Goal: Task Accomplishment & Management: Manage account settings

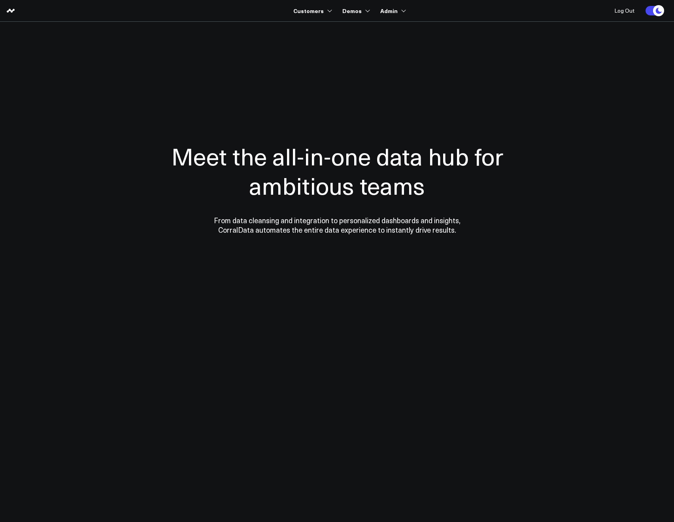
click at [296, 27] on section "Meet the all-in-one data hub for ambitious teams From data cleansing and integr…" at bounding box center [338, 160] width 570 height 277
click at [145, 110] on div "Meet the all-in-one data hub for ambitious teams From data cleansing and integr…" at bounding box center [338, 188] width 388 height 222
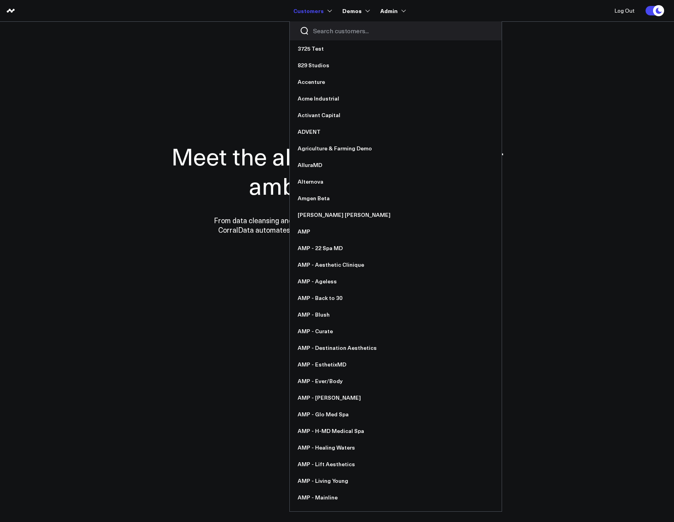
click at [316, 28] on input "Search customers input" at bounding box center [402, 31] width 179 height 9
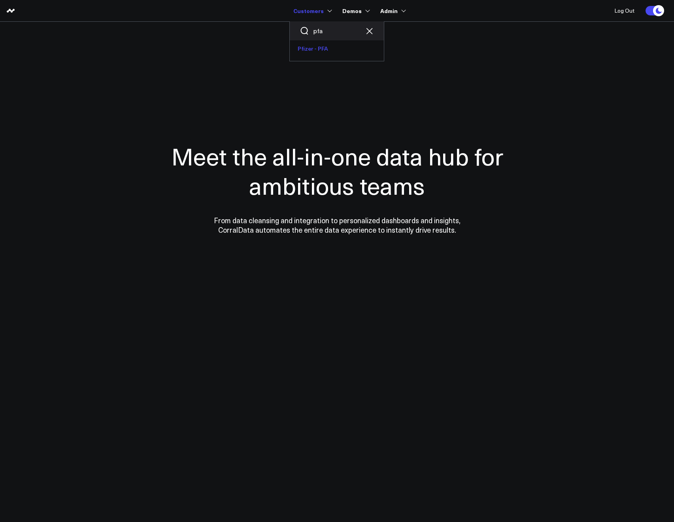
type input "pfa"
click at [314, 51] on link "Pfizer - PFA" at bounding box center [337, 48] width 94 height 17
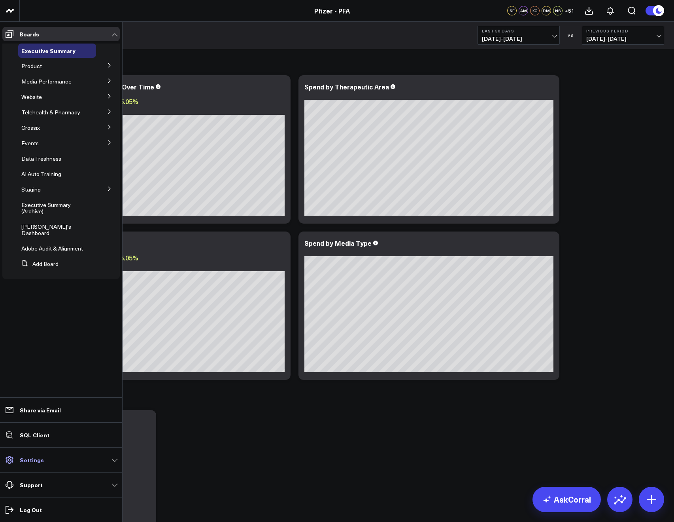
click at [42, 463] on link "Settings" at bounding box center [60, 460] width 117 height 14
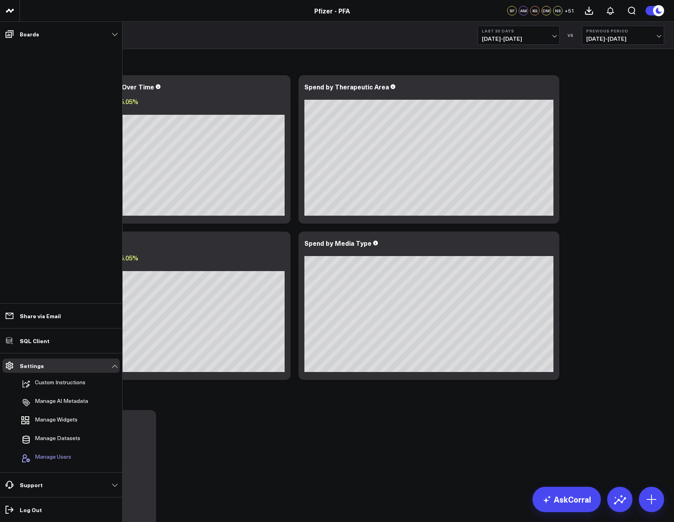
click at [40, 454] on span "Manage Users" at bounding box center [53, 457] width 36 height 9
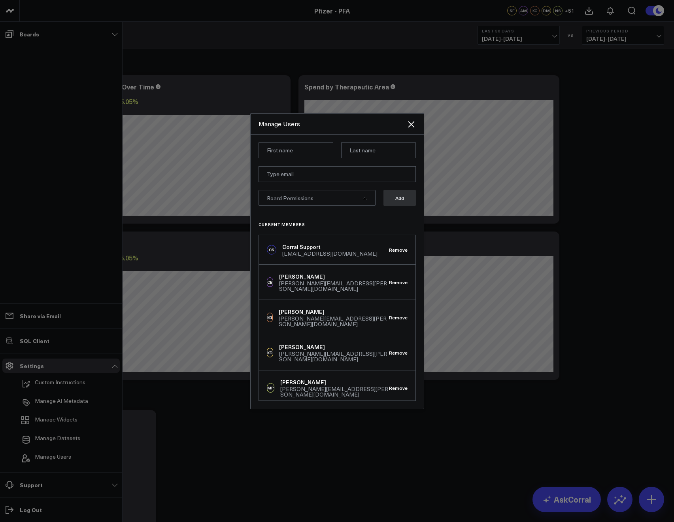
click at [289, 201] on span "Board Permissions" at bounding box center [290, 198] width 47 height 8
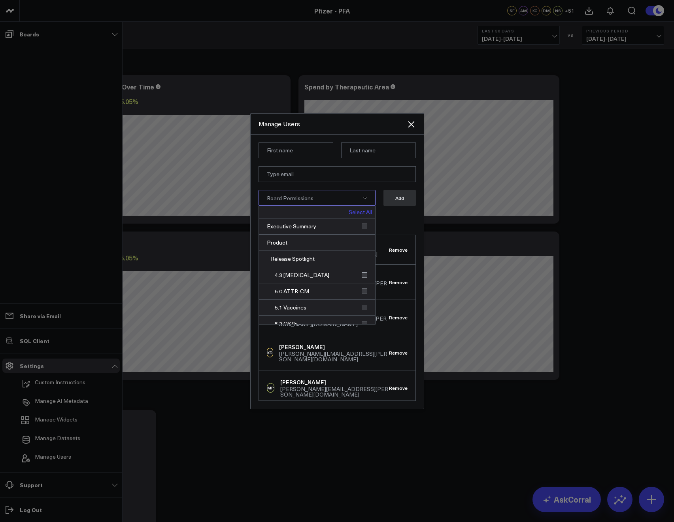
click at [355, 211] on link "Select All" at bounding box center [360, 212] width 23 height 6
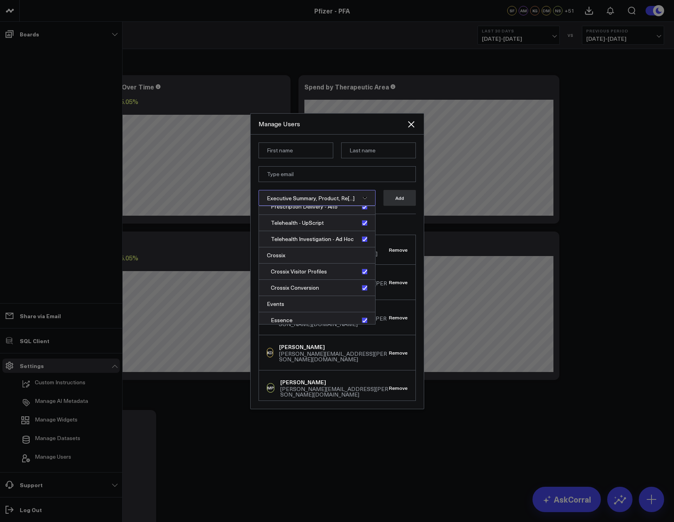
scroll to position [656, 0]
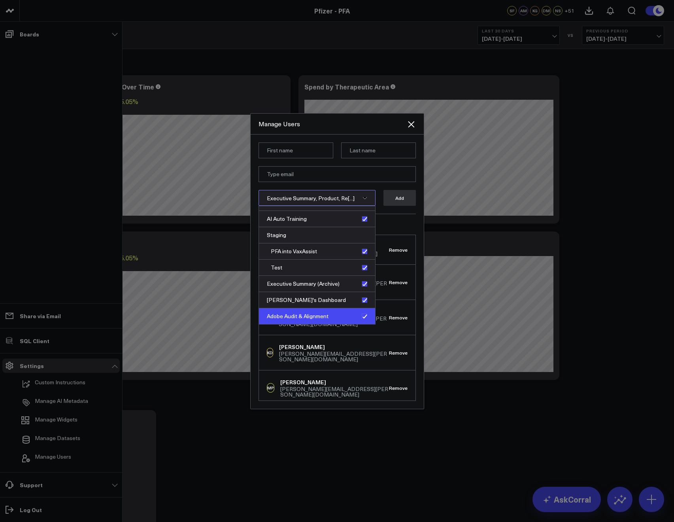
click at [360, 315] on div "Adobe Audit & Alignment" at bounding box center [317, 316] width 116 height 16
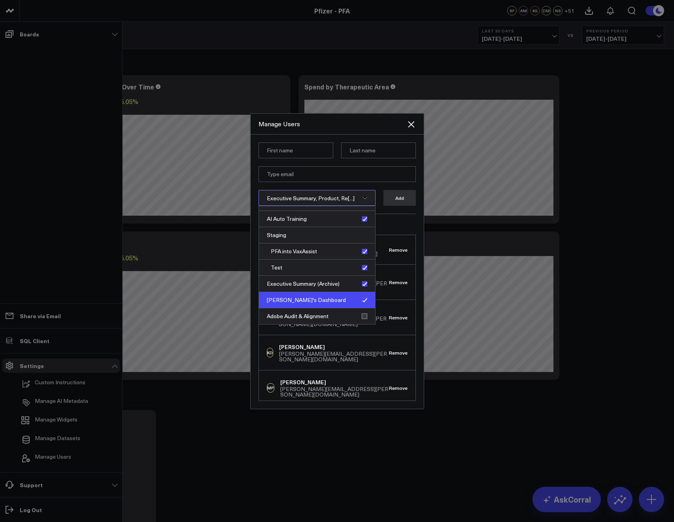
click at [362, 302] on div "Max's Dashboard" at bounding box center [317, 300] width 116 height 16
click at [360, 284] on div "Executive Summary (Archive)" at bounding box center [317, 284] width 116 height 16
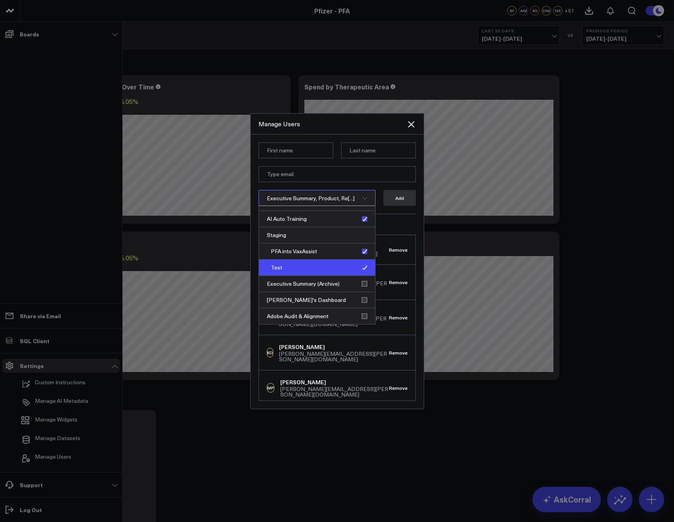
click at [360, 273] on div "Test" at bounding box center [317, 268] width 116 height 16
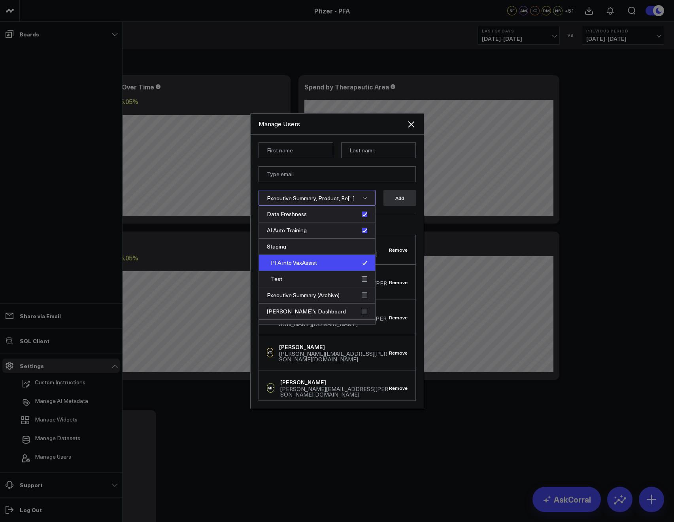
click at [361, 260] on div "PFA into VaxAssist" at bounding box center [317, 263] width 116 height 16
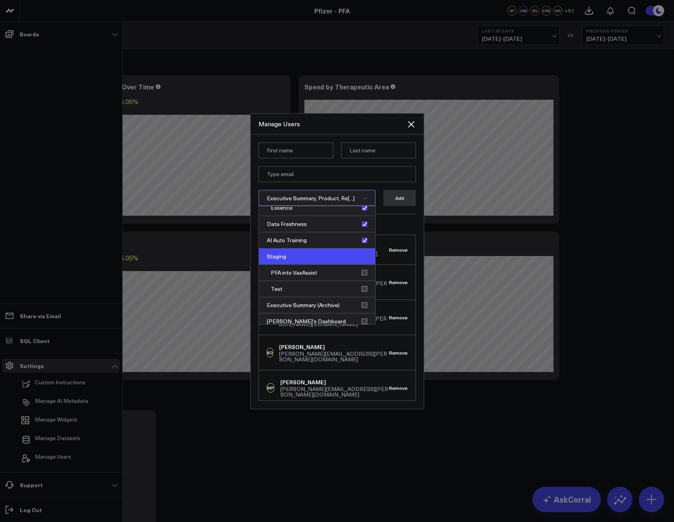
scroll to position [625, 0]
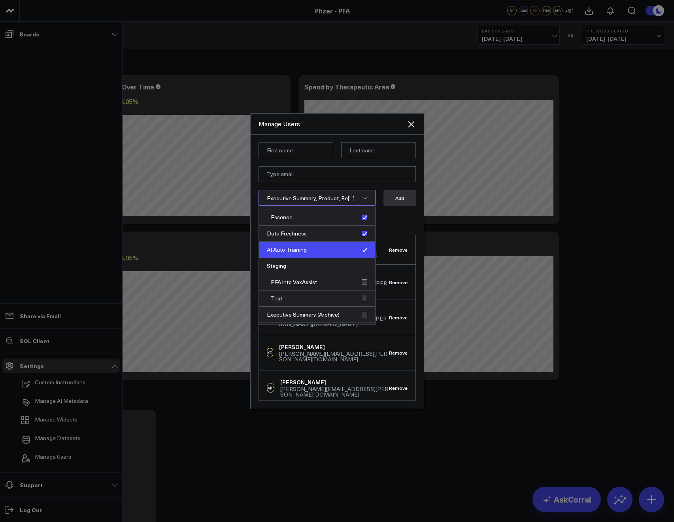
click at [360, 254] on div "AI Auto Training" at bounding box center [317, 250] width 116 height 16
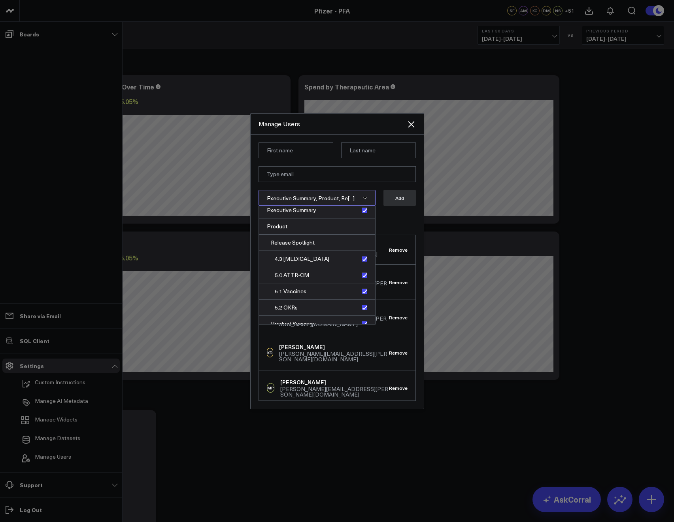
scroll to position [0, 0]
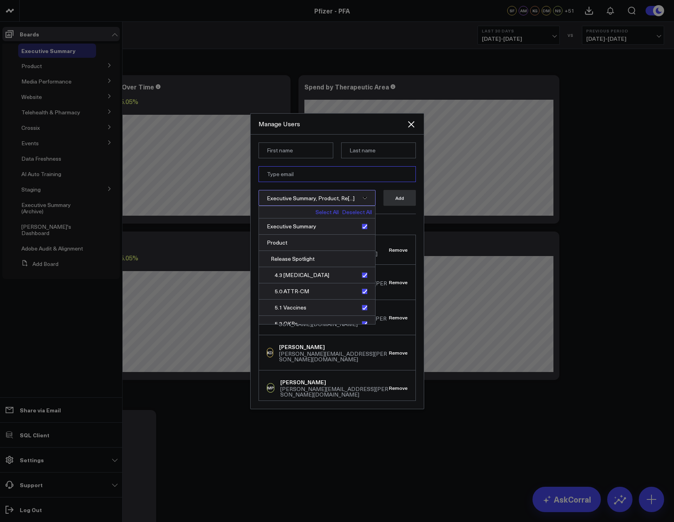
click at [285, 174] on input "email" at bounding box center [337, 174] width 157 height 16
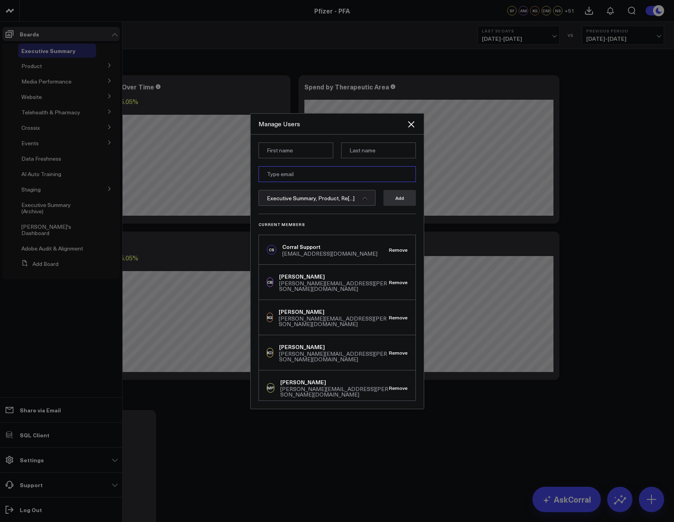
paste input "Zainab.Wasti@pfizer.com"
click at [274, 174] on input "Zainab.Wasti@pfizer.com" at bounding box center [337, 174] width 157 height 16
type input "Zainab.Wasti@pfizer.com"
click at [272, 155] on input at bounding box center [296, 150] width 75 height 16
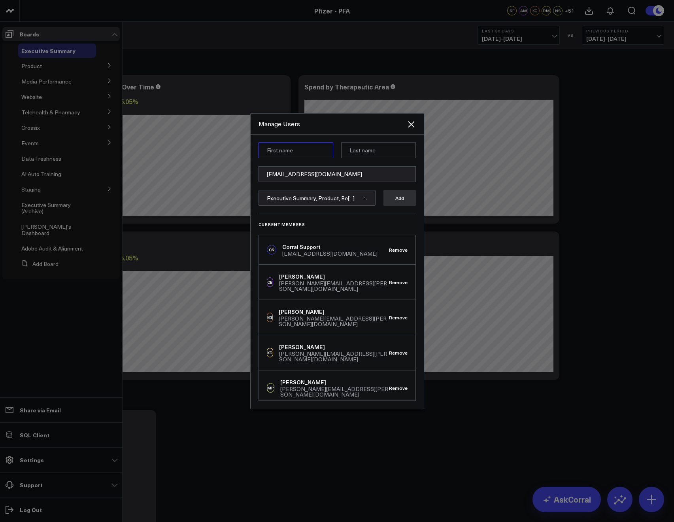
paste input "Zainab"
type input "Zainab"
click at [397, 168] on input "Zainab.Wasti@pfizer.com" at bounding box center [337, 174] width 157 height 16
click at [294, 174] on input "Zainab.Wasti@pfizer.com" at bounding box center [337, 174] width 157 height 16
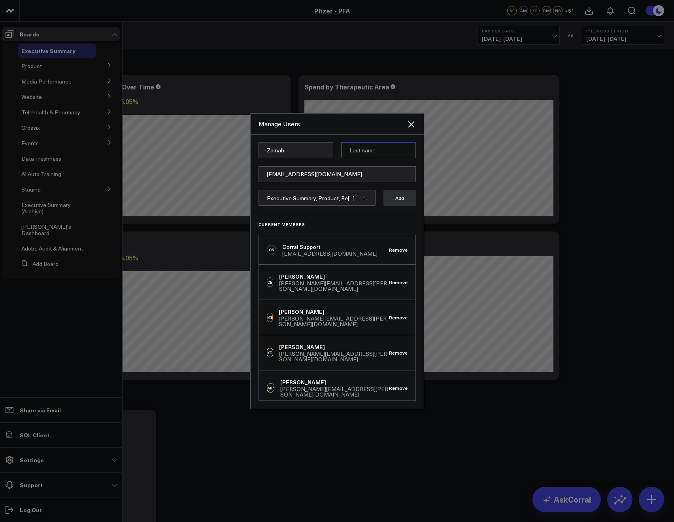
click at [362, 152] on input at bounding box center [378, 150] width 75 height 16
paste input "Wasti"
type input "Wasti"
click at [358, 133] on div "Manage Users" at bounding box center [337, 124] width 173 height 21
click at [390, 198] on button "Add" at bounding box center [400, 198] width 32 height 16
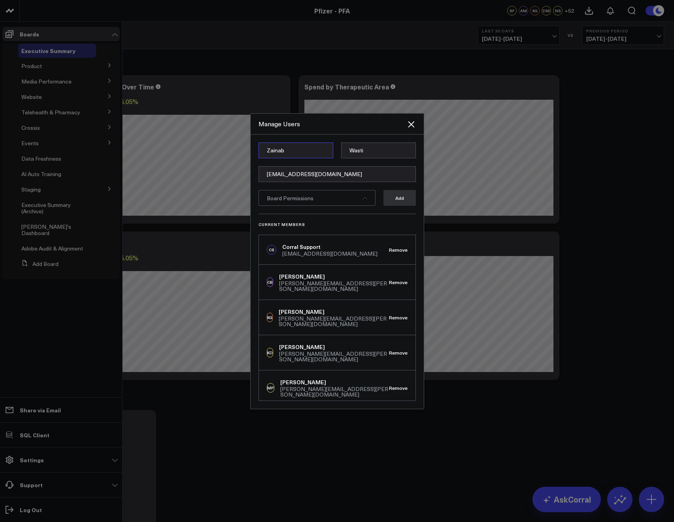
click at [269, 146] on input "Zainab" at bounding box center [296, 150] width 75 height 16
paste input "Jenna"
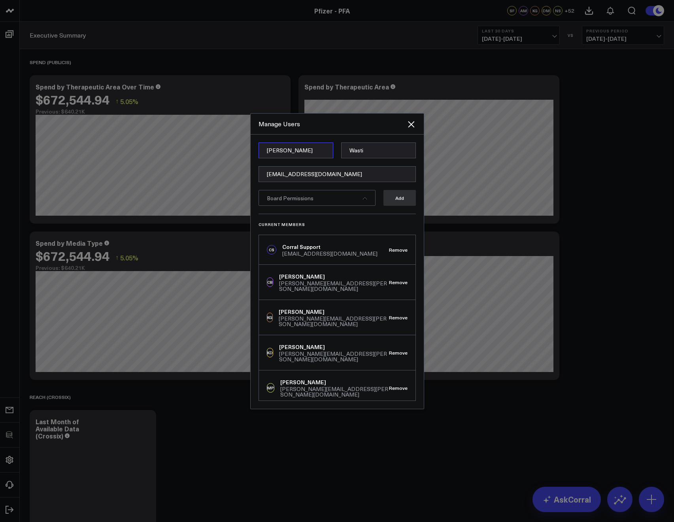
type input "Jenna"
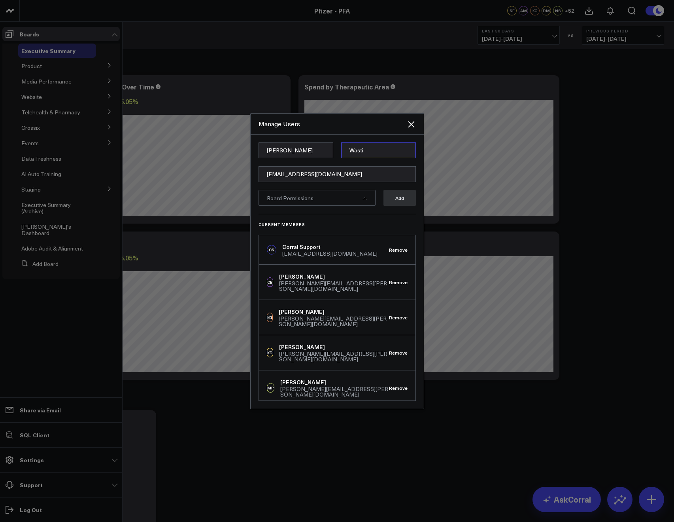
click at [360, 148] on input "Wasti" at bounding box center [378, 150] width 75 height 16
paste input "Oppenheim"
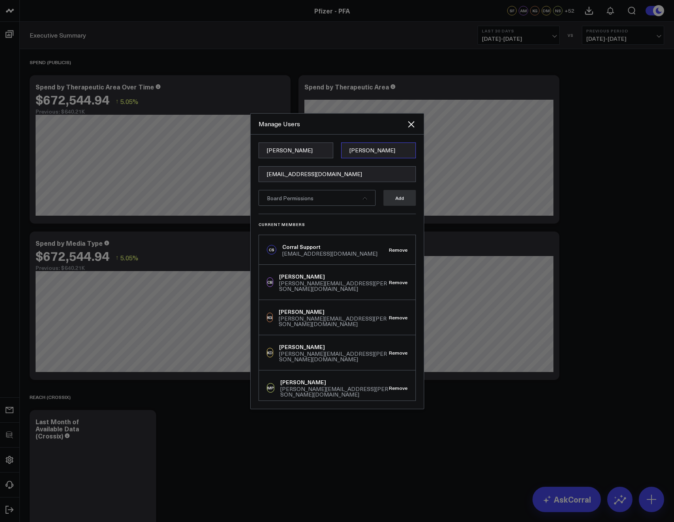
type input "Oppenheim"
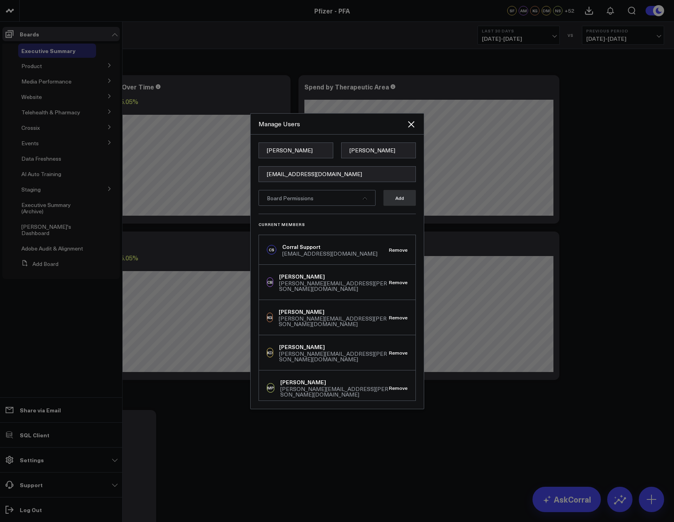
drag, startPoint x: 276, startPoint y: 188, endPoint x: 277, endPoint y: 178, distance: 9.5
click at [277, 183] on form "Jenna Oppenheim Zainab.Wasti@pfizer.com Board Permissions Add" at bounding box center [337, 177] width 157 height 71
click at [279, 161] on form "Jenna Oppenheim Zainab.Wasti@pfizer.com Board Permissions Add" at bounding box center [337, 177] width 157 height 71
click at [278, 167] on input "Zainab.Wasti@pfizer.com" at bounding box center [337, 174] width 157 height 16
paste input "jenna.dodge@pfizer.com"
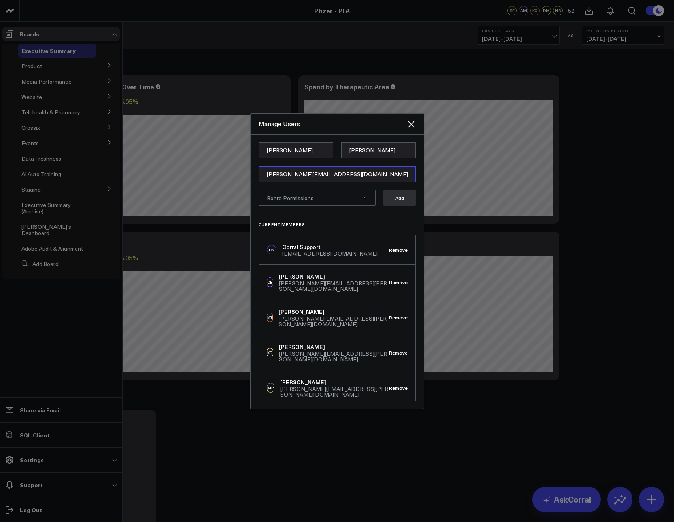
type input "jenna.dodge@pfizer.com"
click at [341, 138] on div "Jenna Oppenheim jenna.dodge@pfizer.com Board Permissions Add Current Members CS…" at bounding box center [337, 271] width 173 height 274
click at [325, 199] on div "Board Permissions" at bounding box center [317, 198] width 117 height 16
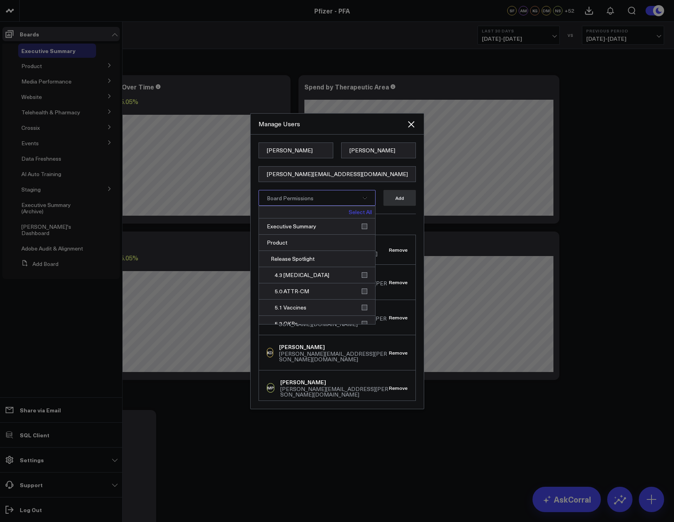
click at [360, 215] on link "Select All" at bounding box center [360, 212] width 23 height 6
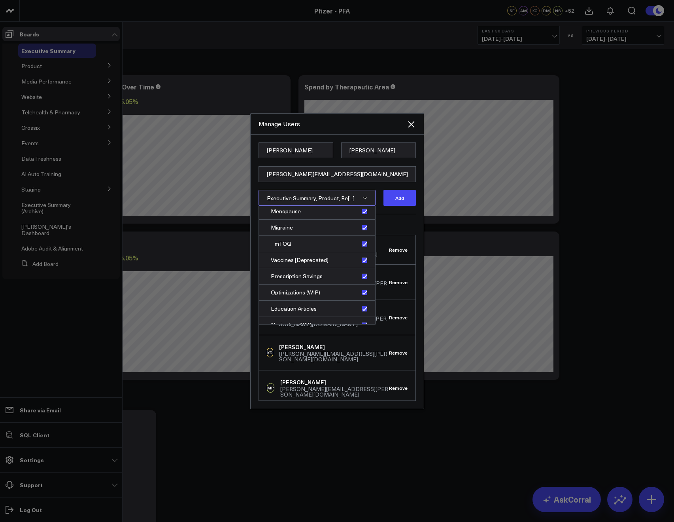
scroll to position [656, 0]
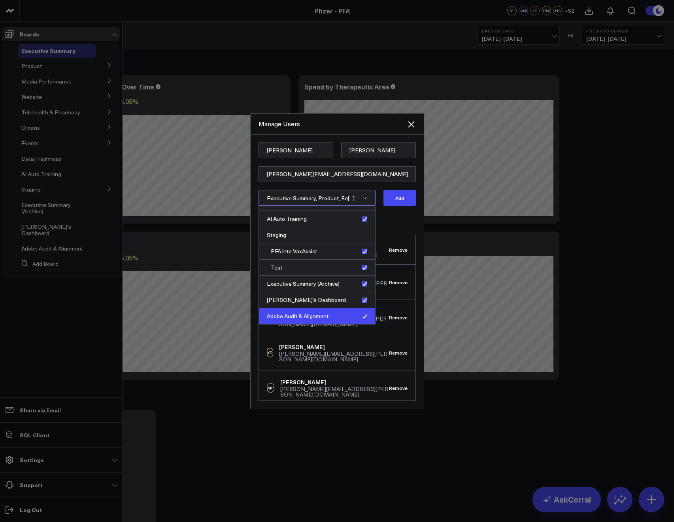
click at [363, 316] on div "Adobe Audit & Alignment" at bounding box center [317, 316] width 116 height 16
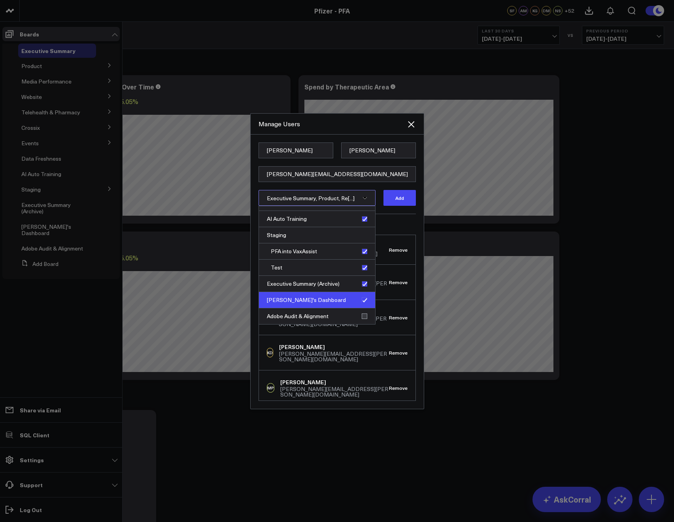
click at [361, 303] on div "Max's Dashboard" at bounding box center [317, 300] width 116 height 16
click at [358, 282] on div "Executive Summary (Archive)" at bounding box center [317, 284] width 116 height 16
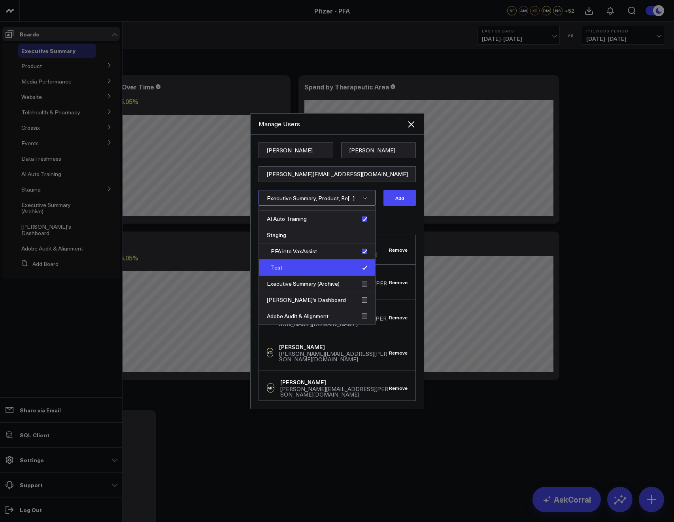
click at [361, 265] on div "Test" at bounding box center [317, 268] width 116 height 16
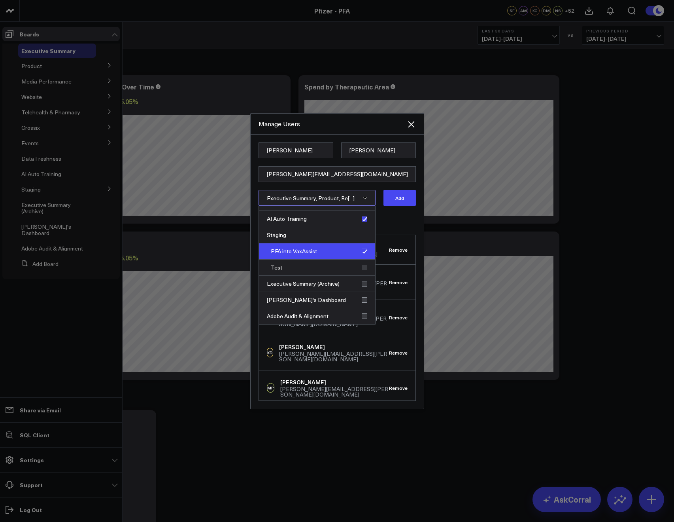
click at [361, 252] on div "PFA into VaxAssist" at bounding box center [317, 251] width 116 height 16
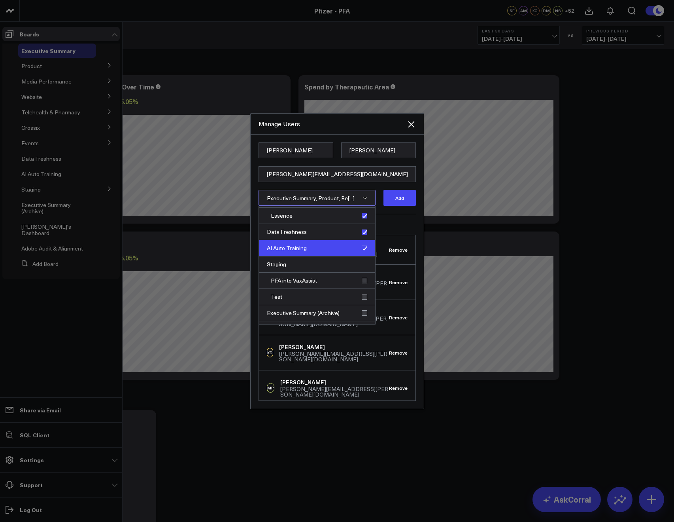
click at [360, 249] on div "AI Auto Training" at bounding box center [317, 248] width 116 height 16
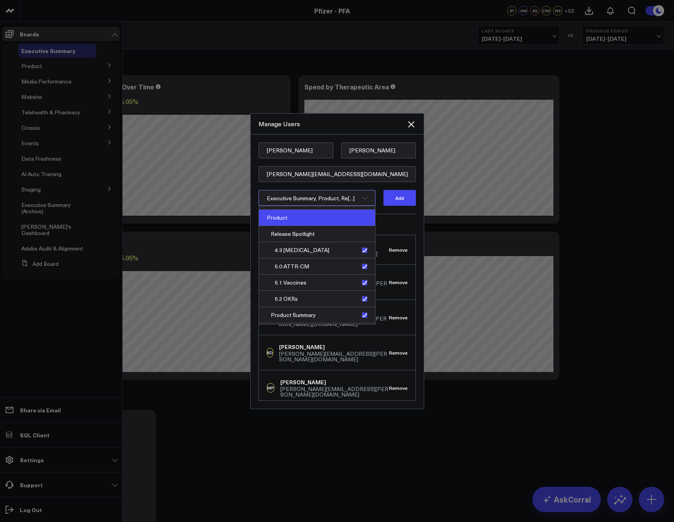
scroll to position [0, 0]
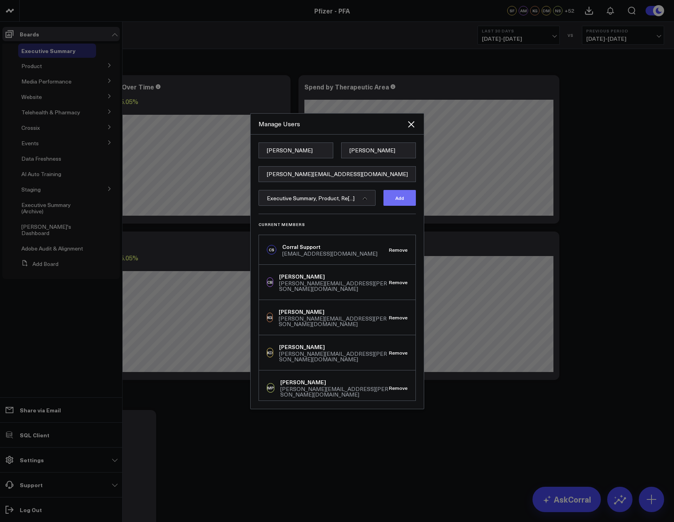
click at [395, 203] on button "Add" at bounding box center [400, 198] width 32 height 16
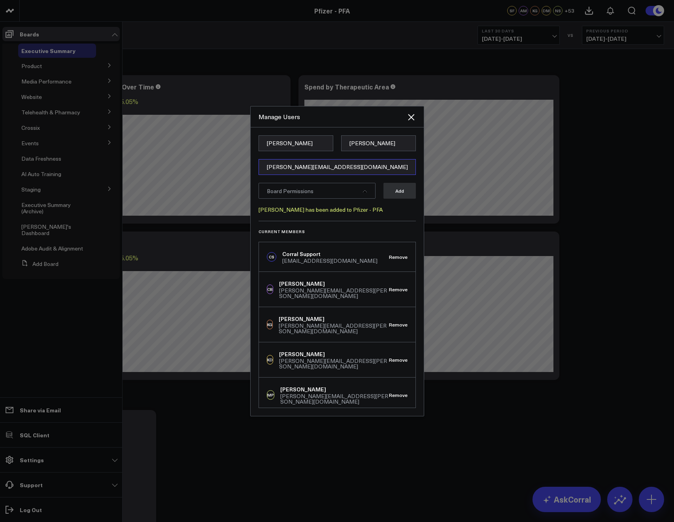
click at [267, 172] on input "jenna.dodge@pfizer.com" at bounding box center [337, 167] width 157 height 16
paste input "Cody.Wales@pfizer.com"
click at [271, 165] on input "Cody.Wales@pfizer.com" at bounding box center [337, 167] width 157 height 16
type input "Cody.Wales@pfizer.com"
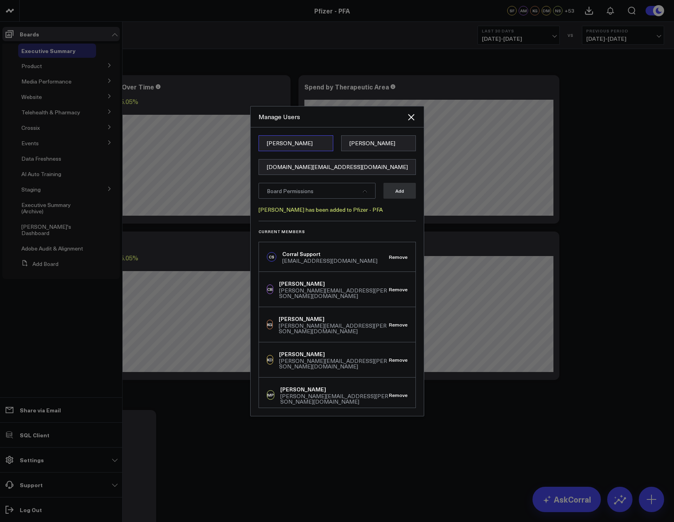
click at [276, 144] on input "Jenna" at bounding box center [296, 143] width 75 height 16
paste input "Cody"
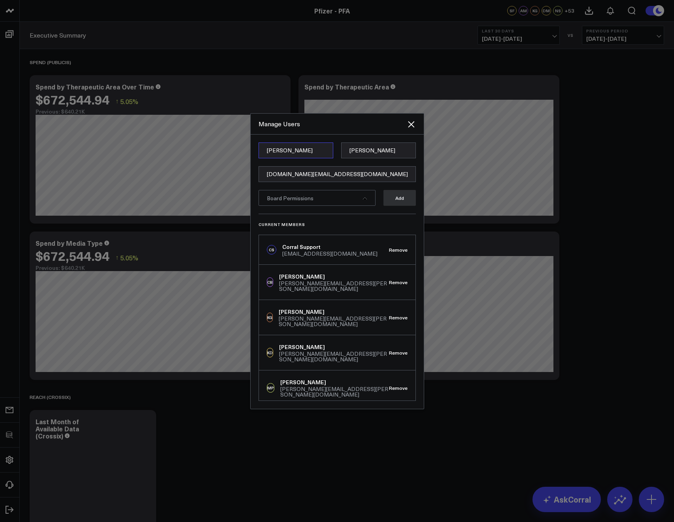
type input "Cody"
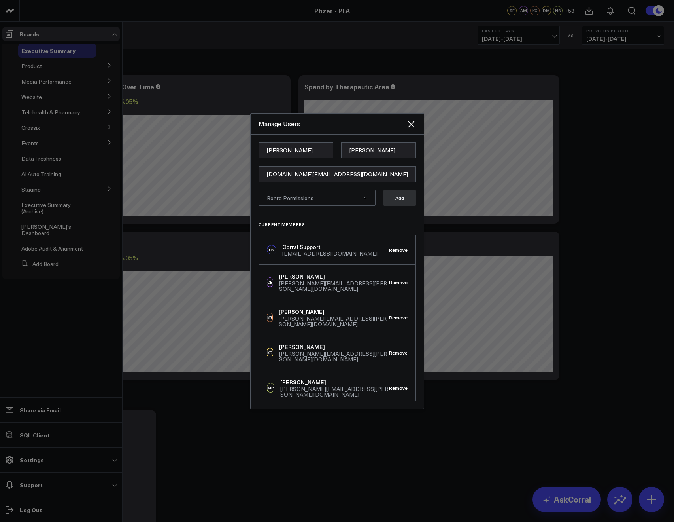
click at [326, 140] on div "Cody Oppenheim Cody.Wales@pfizer.com Board Permissions Add Current Members CS C…" at bounding box center [337, 271] width 173 height 274
click at [285, 174] on input "Cody.Wales@pfizer.com" at bounding box center [337, 174] width 157 height 16
click at [360, 152] on input at bounding box center [378, 150] width 75 height 16
paste input "Wales"
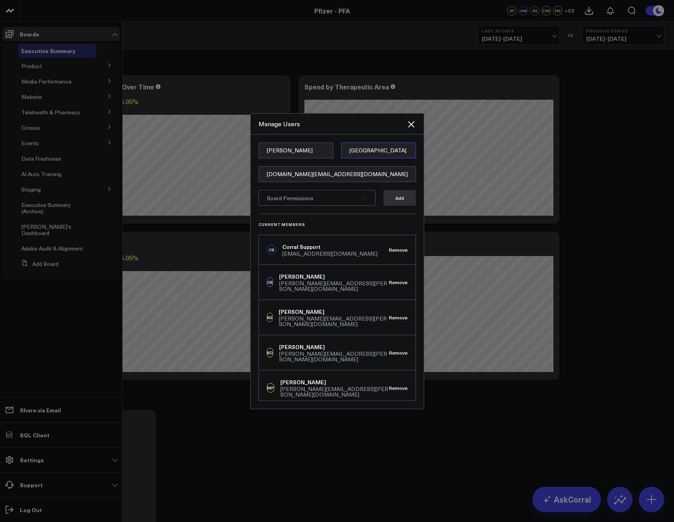
type input "Wales"
click at [329, 203] on div "Board Permissions" at bounding box center [317, 198] width 117 height 16
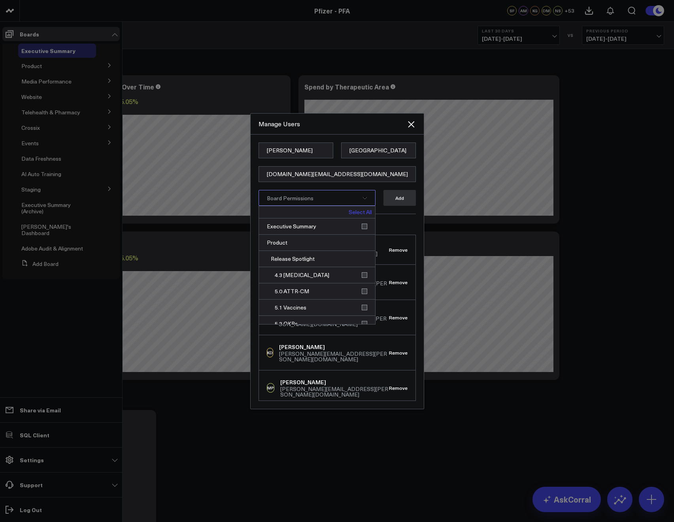
click at [360, 211] on link "Select All" at bounding box center [360, 212] width 23 height 6
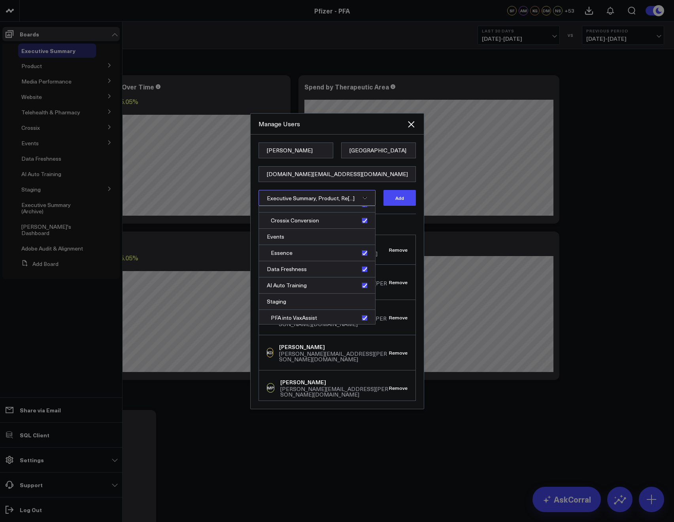
scroll to position [656, 0]
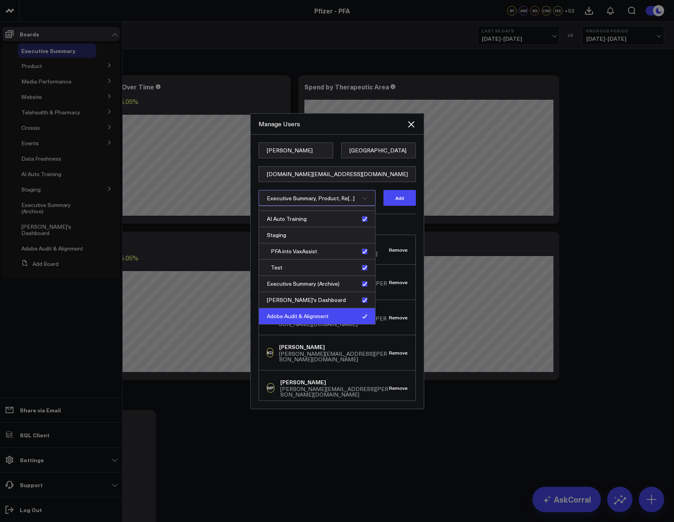
click at [362, 315] on div "Adobe Audit & Alignment" at bounding box center [317, 316] width 116 height 16
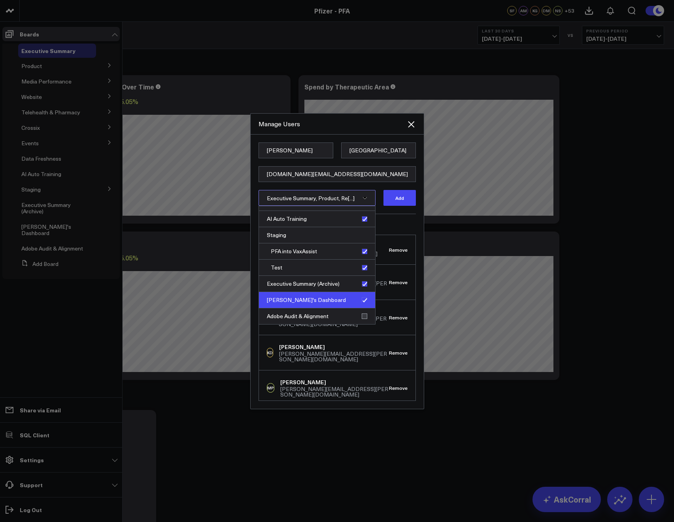
click at [364, 302] on div "Max's Dashboard" at bounding box center [317, 300] width 116 height 16
click at [362, 284] on div "Executive Summary (Archive)" at bounding box center [317, 284] width 116 height 16
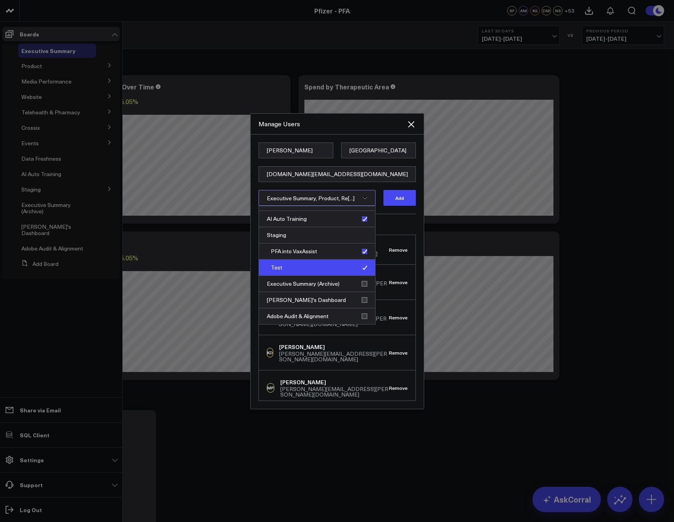
click at [360, 271] on div "Test" at bounding box center [317, 268] width 116 height 16
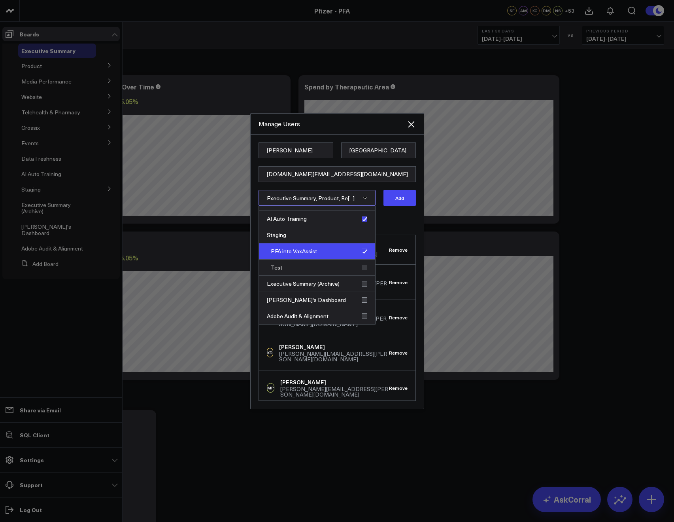
click at [359, 253] on div "PFA into VaxAssist" at bounding box center [317, 251] width 116 height 16
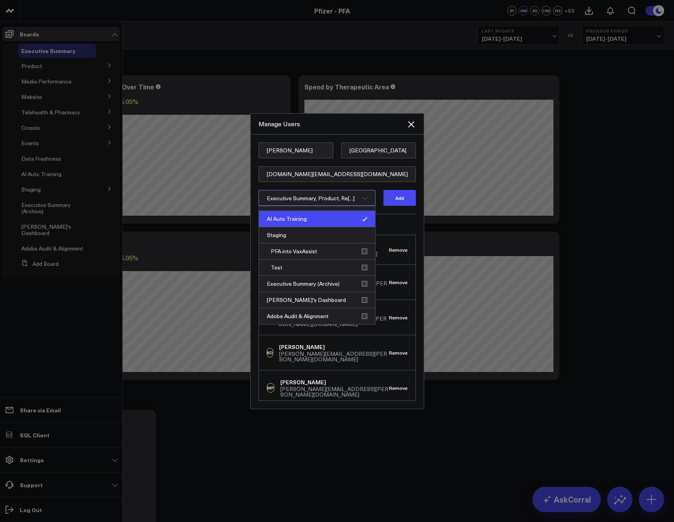
click at [361, 219] on div "AI Auto Training" at bounding box center [317, 219] width 116 height 16
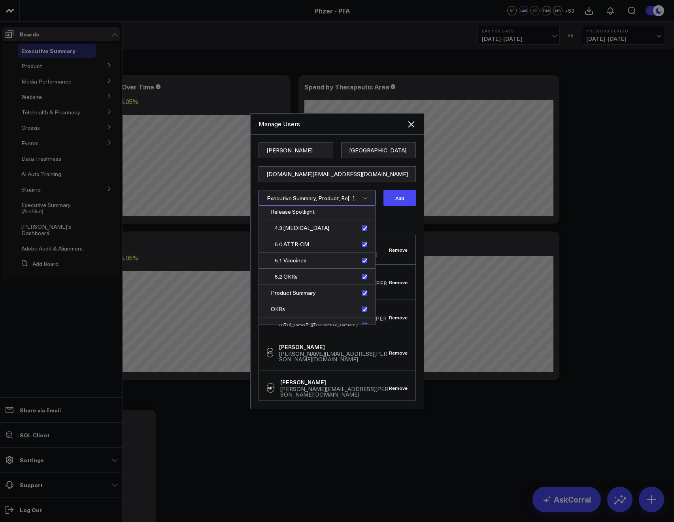
scroll to position [0, 0]
click at [389, 199] on button "Add" at bounding box center [400, 198] width 32 height 16
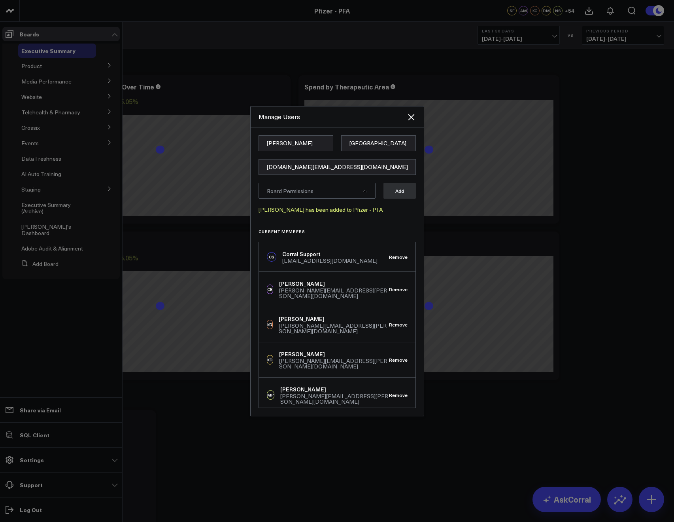
click at [217, 48] on div at bounding box center [337, 261] width 674 height 522
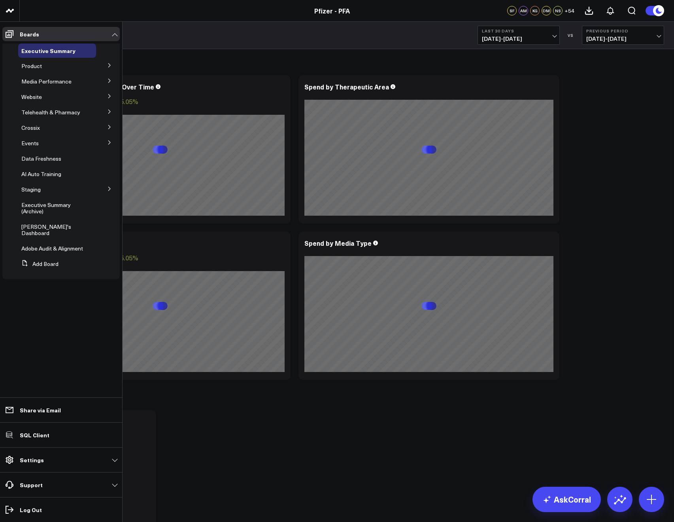
click at [193, 53] on div "SPEND (PUBLICIS)" at bounding box center [347, 62] width 635 height 18
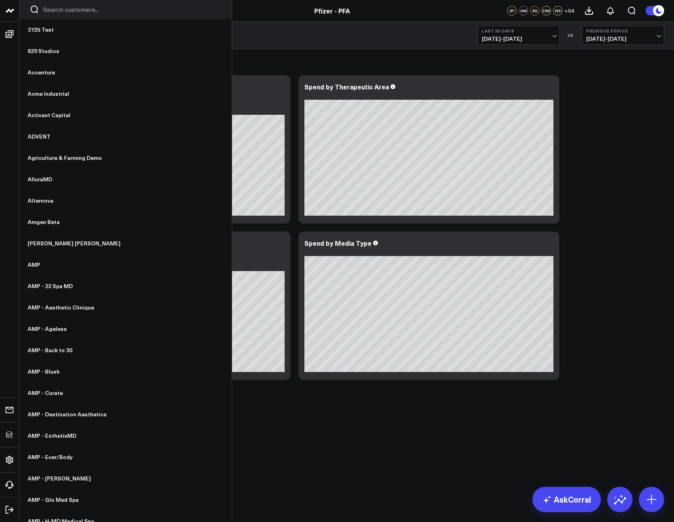
click at [60, 10] on input "Search customers input" at bounding box center [132, 9] width 179 height 9
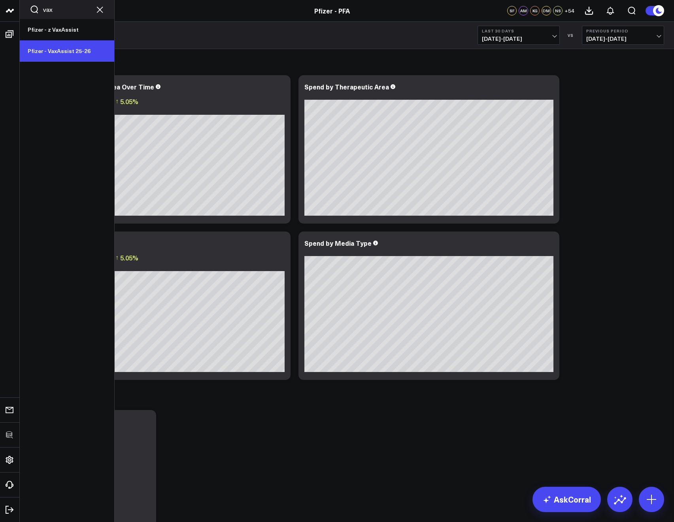
type input "vax"
click at [59, 48] on link "Pfizer - VaxAssist 25-26" at bounding box center [67, 50] width 95 height 21
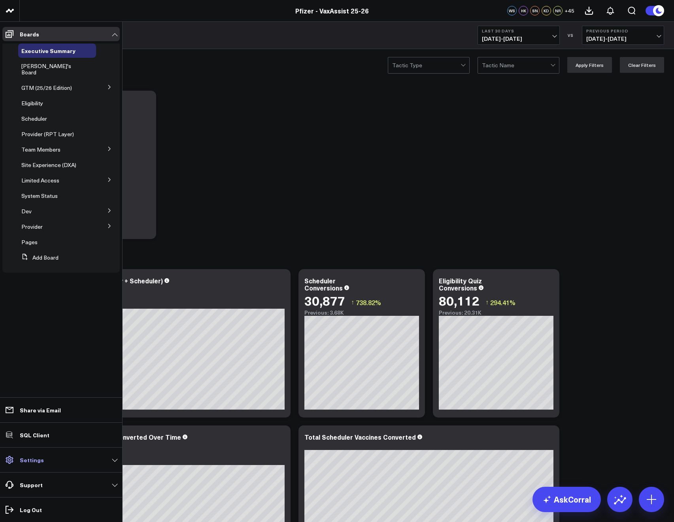
click at [45, 459] on link "Settings" at bounding box center [60, 460] width 117 height 14
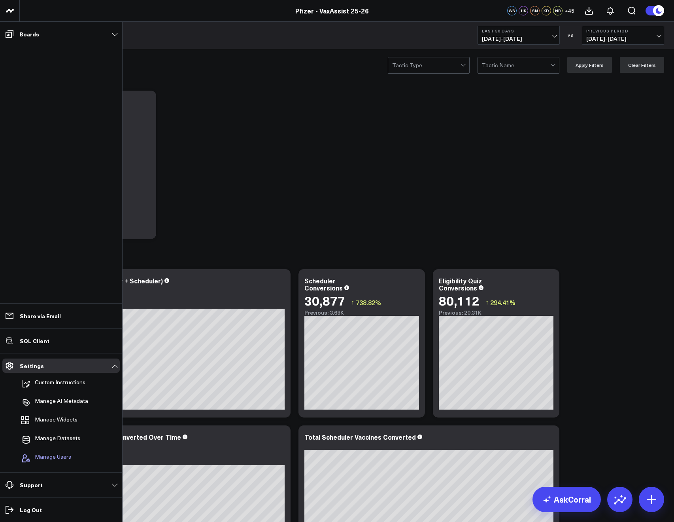
click at [44, 455] on span "Manage Users" at bounding box center [53, 457] width 36 height 9
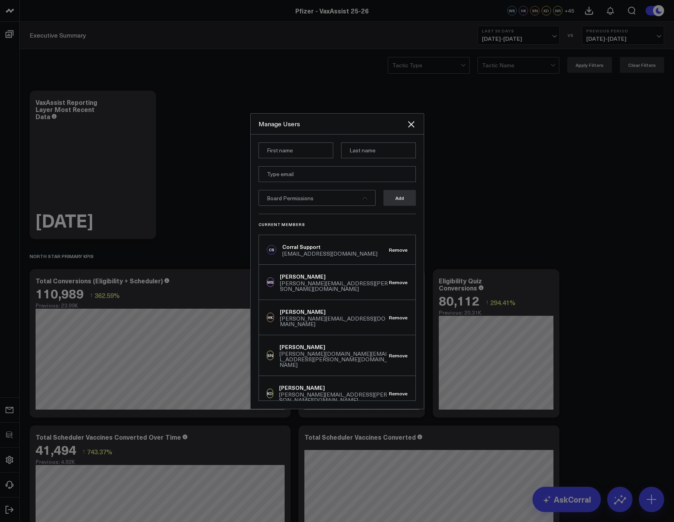
type input "Wales"
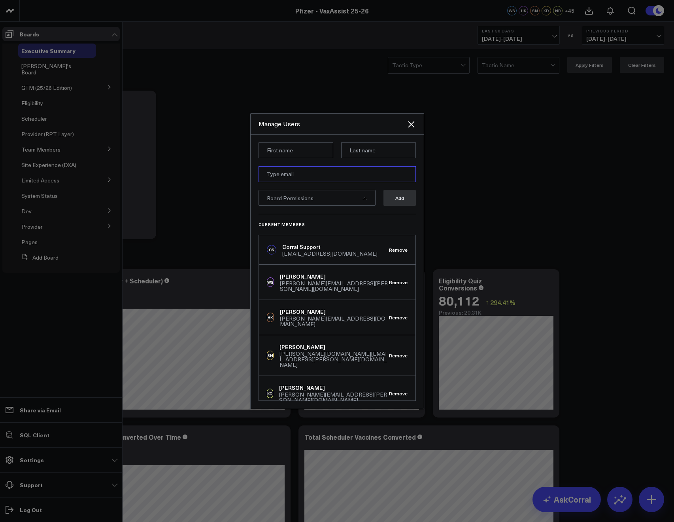
click at [273, 177] on input "email" at bounding box center [337, 174] width 157 height 16
paste input "Cody.Wales@pfizer.com"
type input "Cody.Wales@pfizer.com"
click at [277, 155] on input at bounding box center [296, 150] width 75 height 16
type input "Cody"
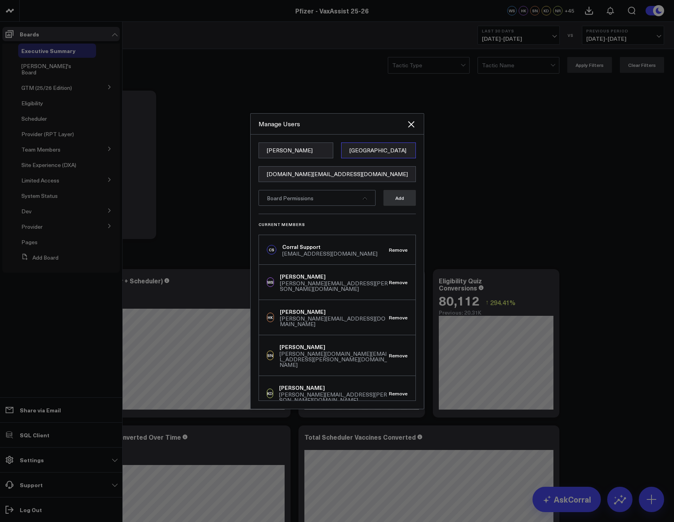
type input "Wales"
click at [285, 195] on span "Board Permissions" at bounding box center [290, 198] width 47 height 8
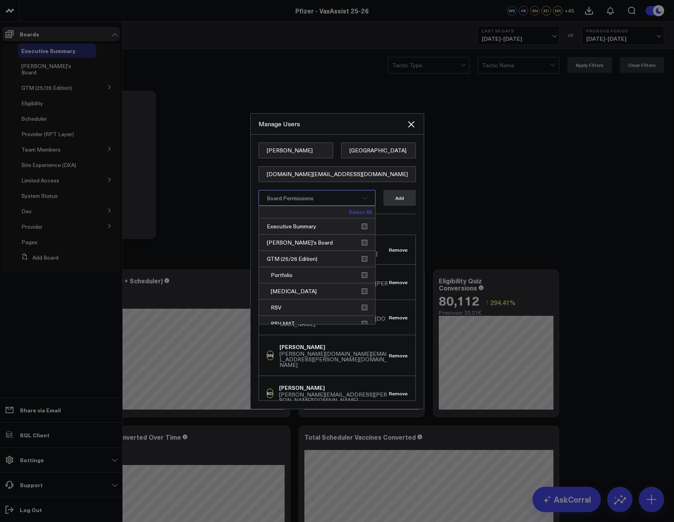
click at [351, 213] on link "Select All" at bounding box center [360, 212] width 23 height 6
click at [400, 197] on button "Add" at bounding box center [400, 198] width 32 height 16
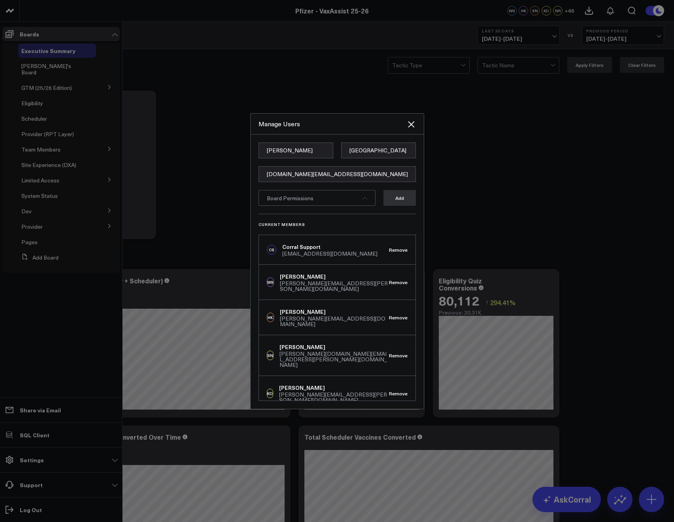
click at [411, 127] on icon "Close" at bounding box center [411, 123] width 9 height 9
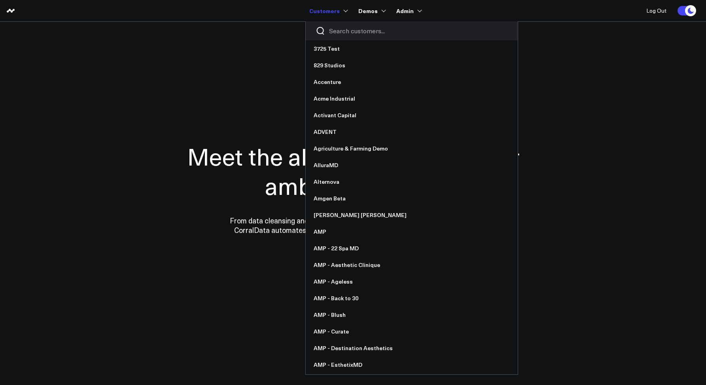
click at [336, 28] on input "Search customers input" at bounding box center [418, 31] width 179 height 9
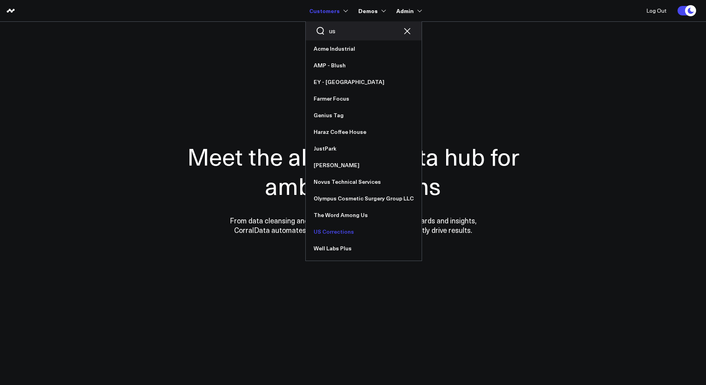
type input "us"
click at [333, 233] on link "US Corrections" at bounding box center [364, 231] width 116 height 17
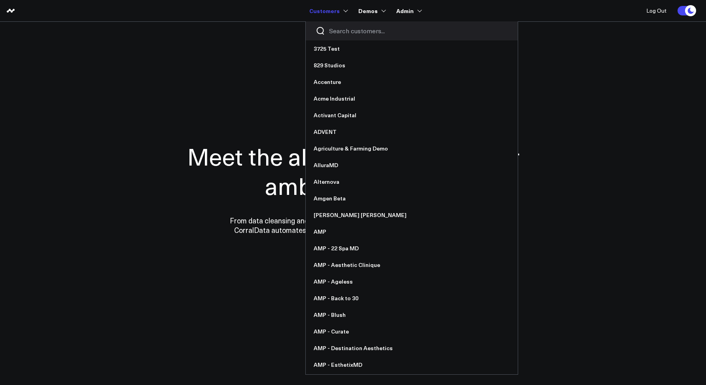
click at [345, 33] on input "Search customers input" at bounding box center [418, 31] width 179 height 9
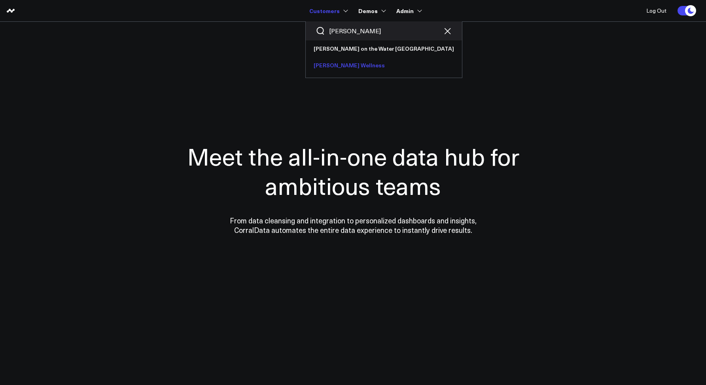
type input "[PERSON_NAME]"
click at [344, 61] on link "[PERSON_NAME] Wellness" at bounding box center [384, 65] width 156 height 17
